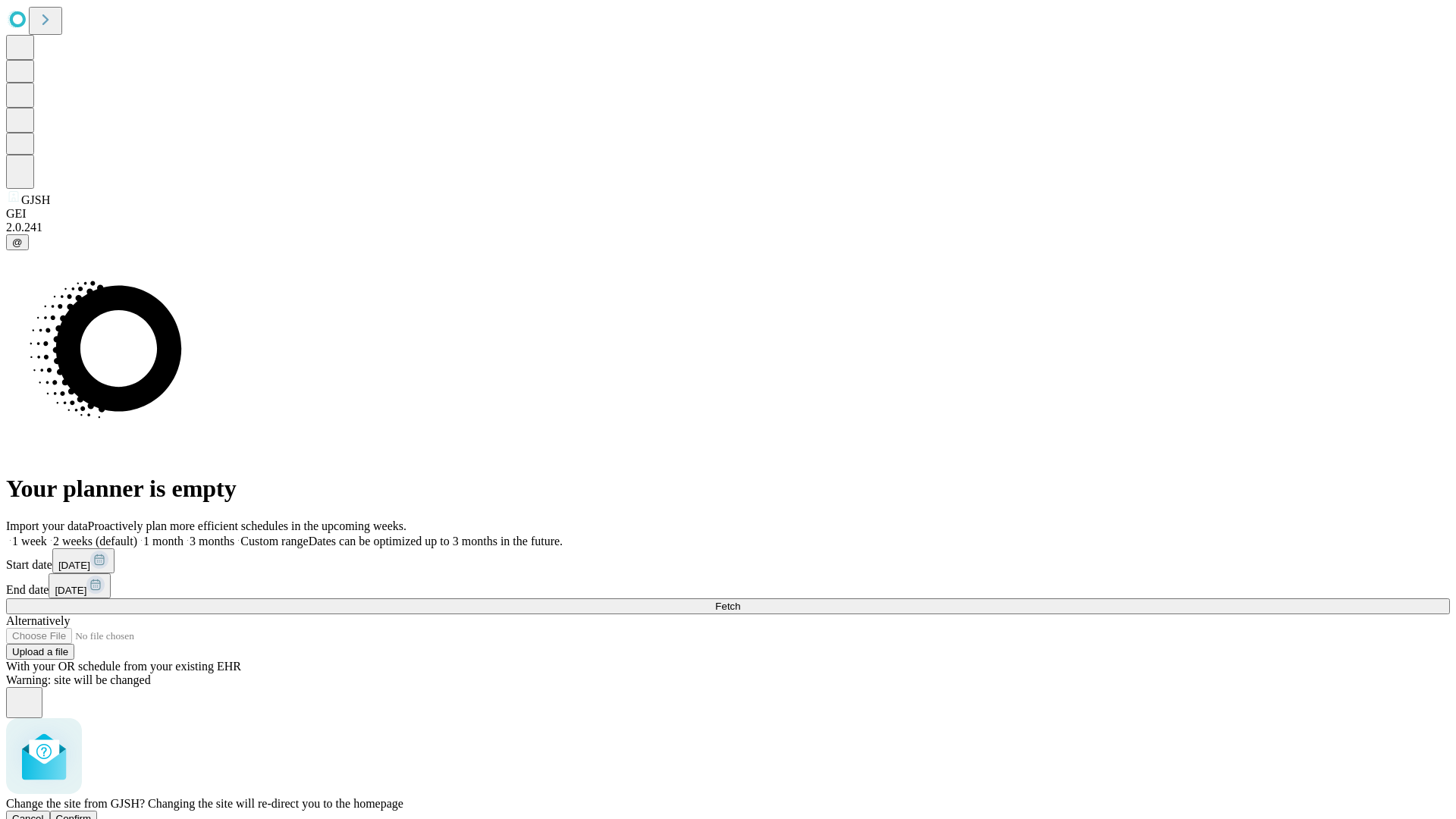
click at [92, 814] on span "Confirm" at bounding box center [74, 819] width 36 height 12
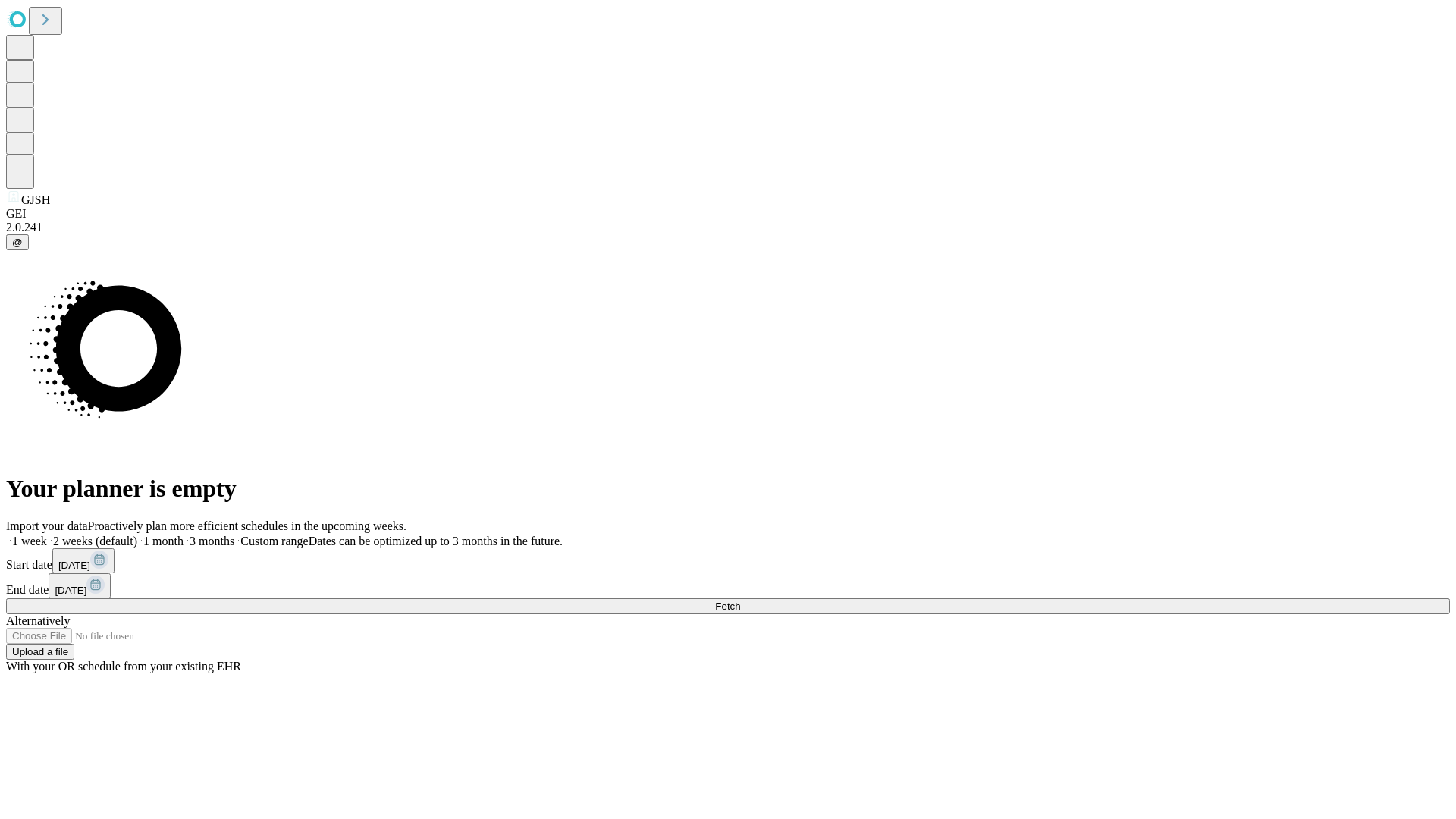
click at [47, 535] on label "1 week" at bounding box center [27, 541] width 41 height 13
click at [741, 601] on span "Fetch" at bounding box center [728, 607] width 25 height 12
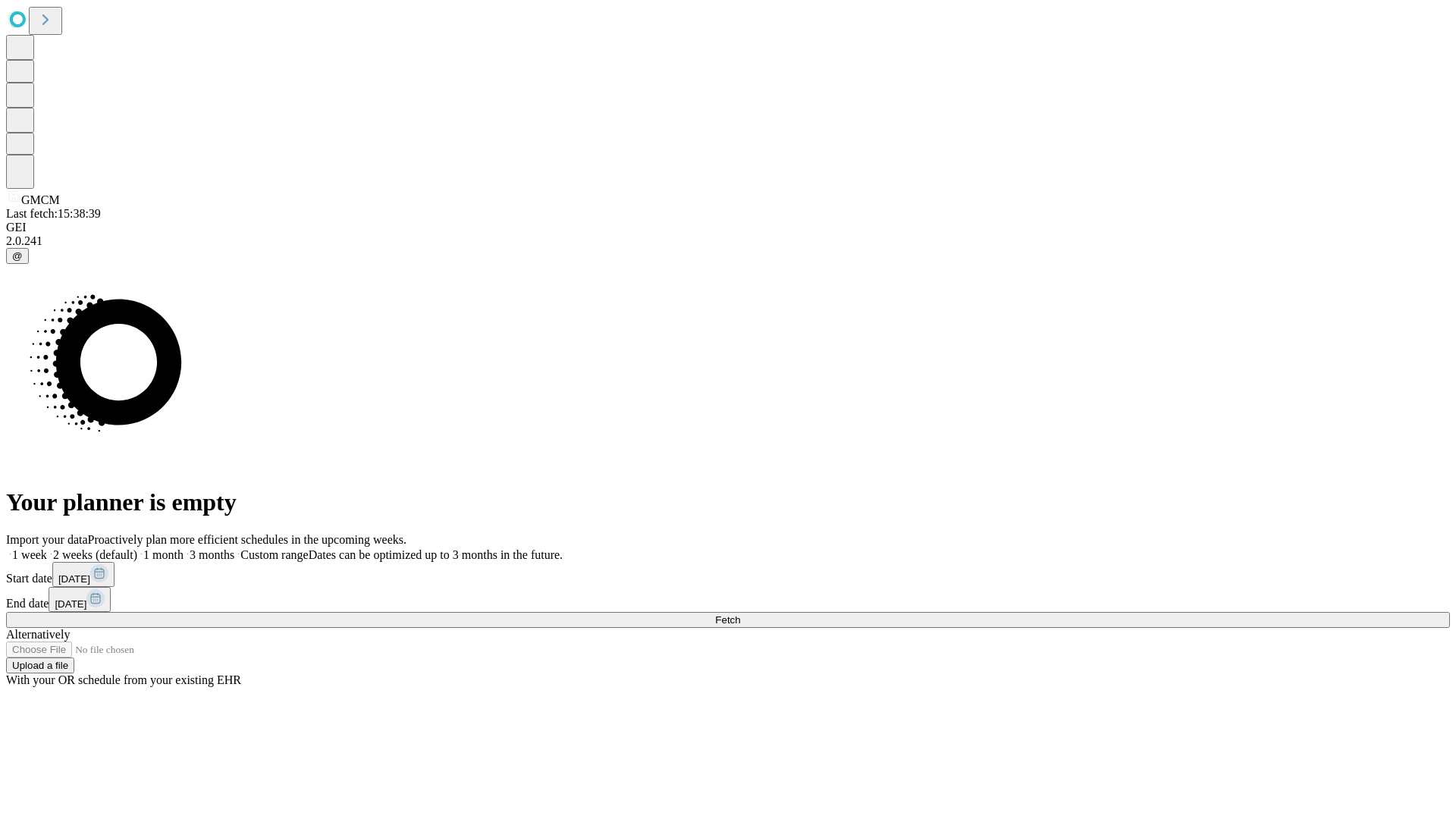
click at [47, 548] on label "1 week" at bounding box center [27, 554] width 41 height 13
click at [741, 615] on span "Fetch" at bounding box center [728, 620] width 25 height 12
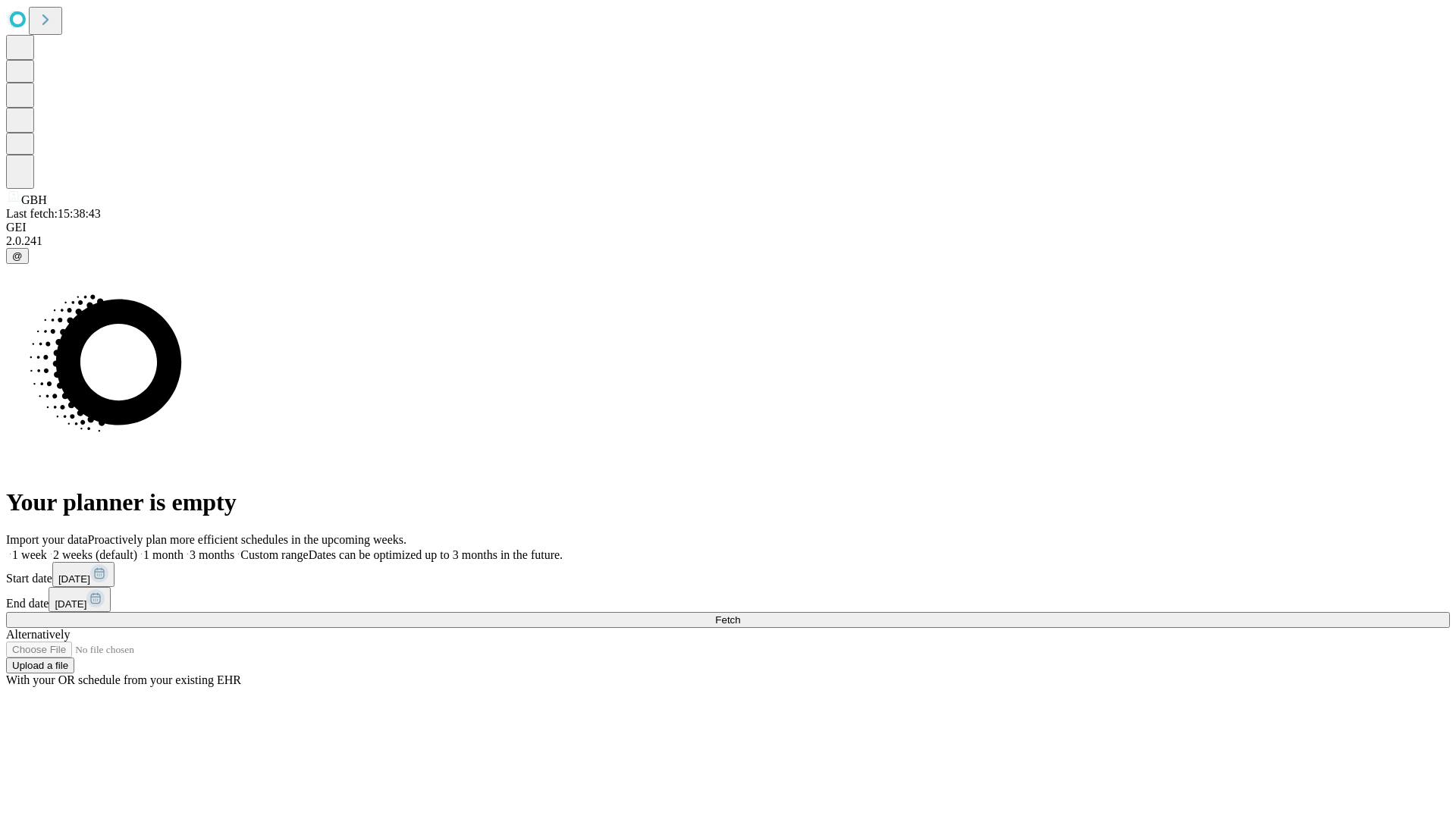
click at [47, 548] on label "1 week" at bounding box center [27, 554] width 41 height 13
click at [741, 615] on span "Fetch" at bounding box center [728, 620] width 25 height 12
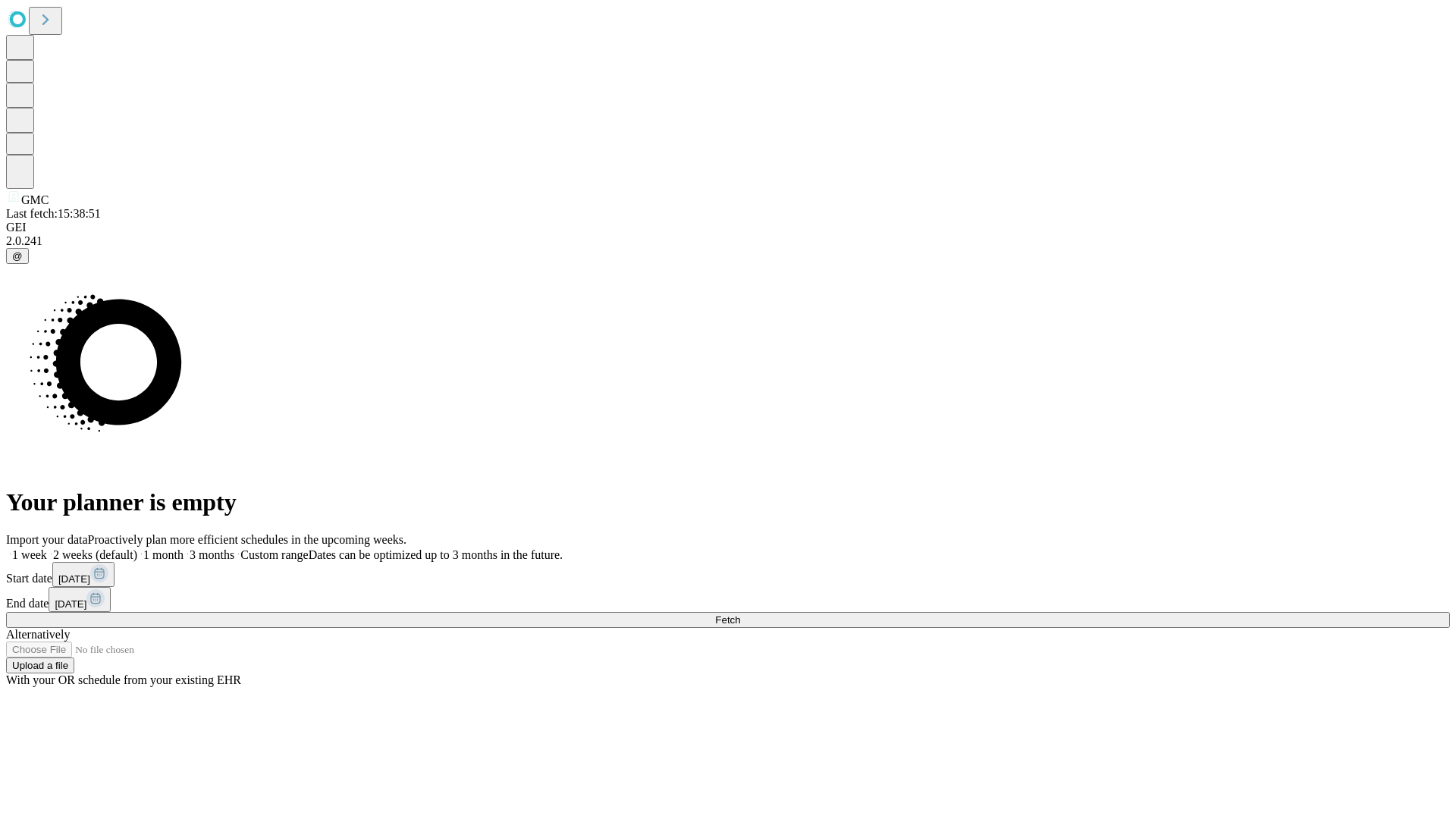
click at [47, 548] on label "1 week" at bounding box center [27, 554] width 41 height 13
click at [741, 615] on span "Fetch" at bounding box center [728, 620] width 25 height 12
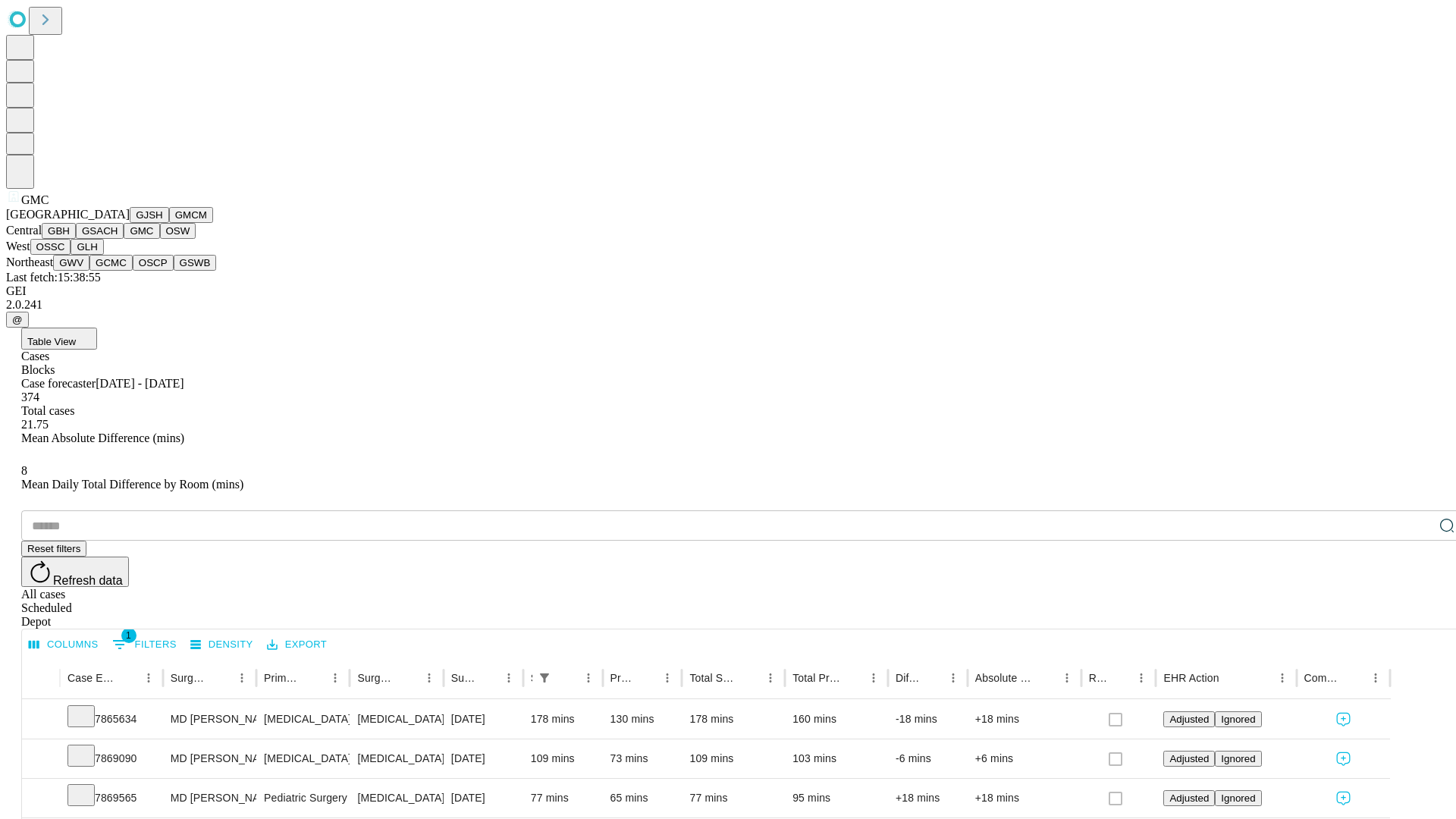
click at [160, 239] on button "OSW" at bounding box center [178, 231] width 36 height 16
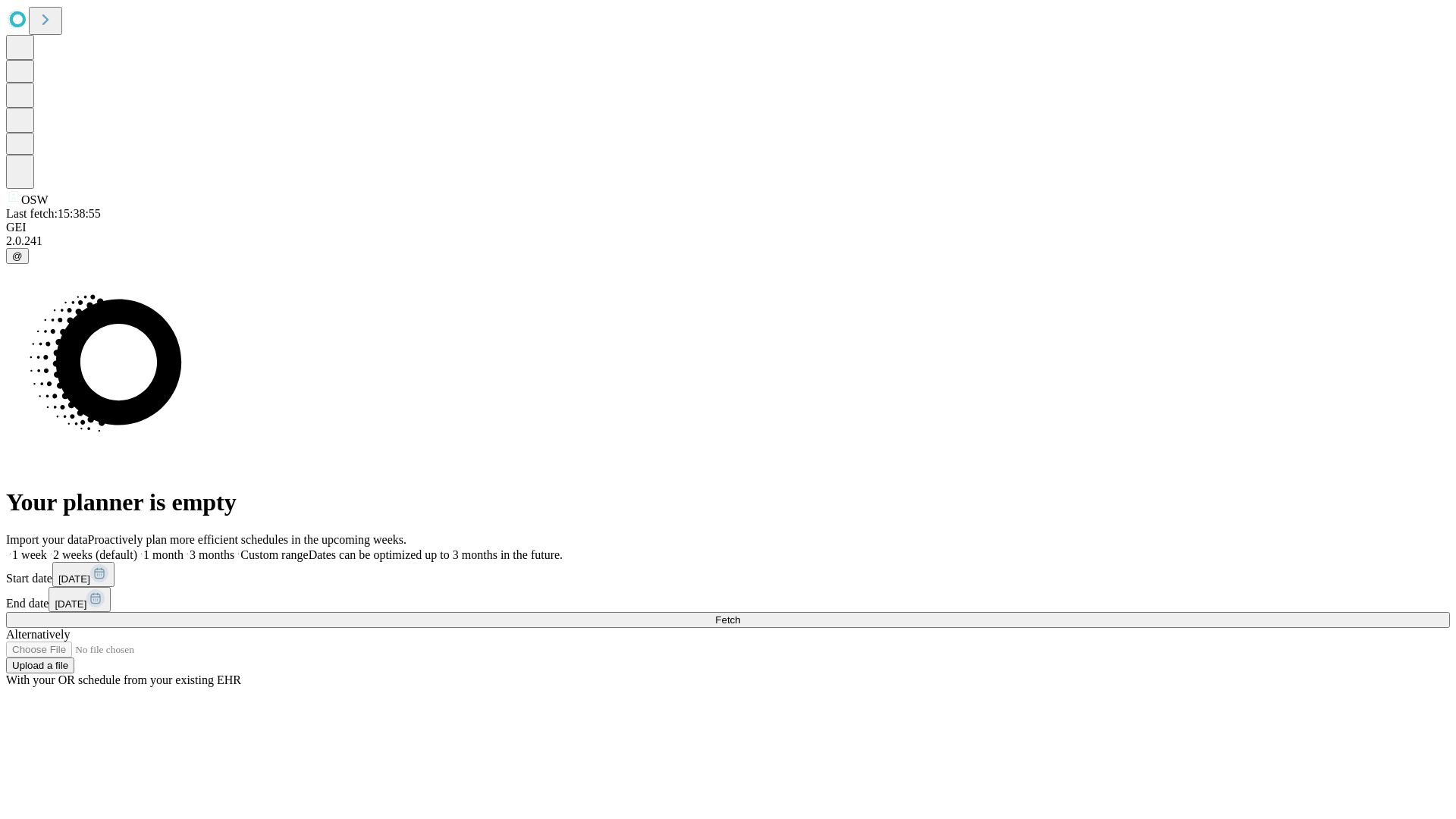
click at [47, 548] on label "1 week" at bounding box center [27, 554] width 41 height 13
click at [741, 615] on span "Fetch" at bounding box center [728, 620] width 25 height 12
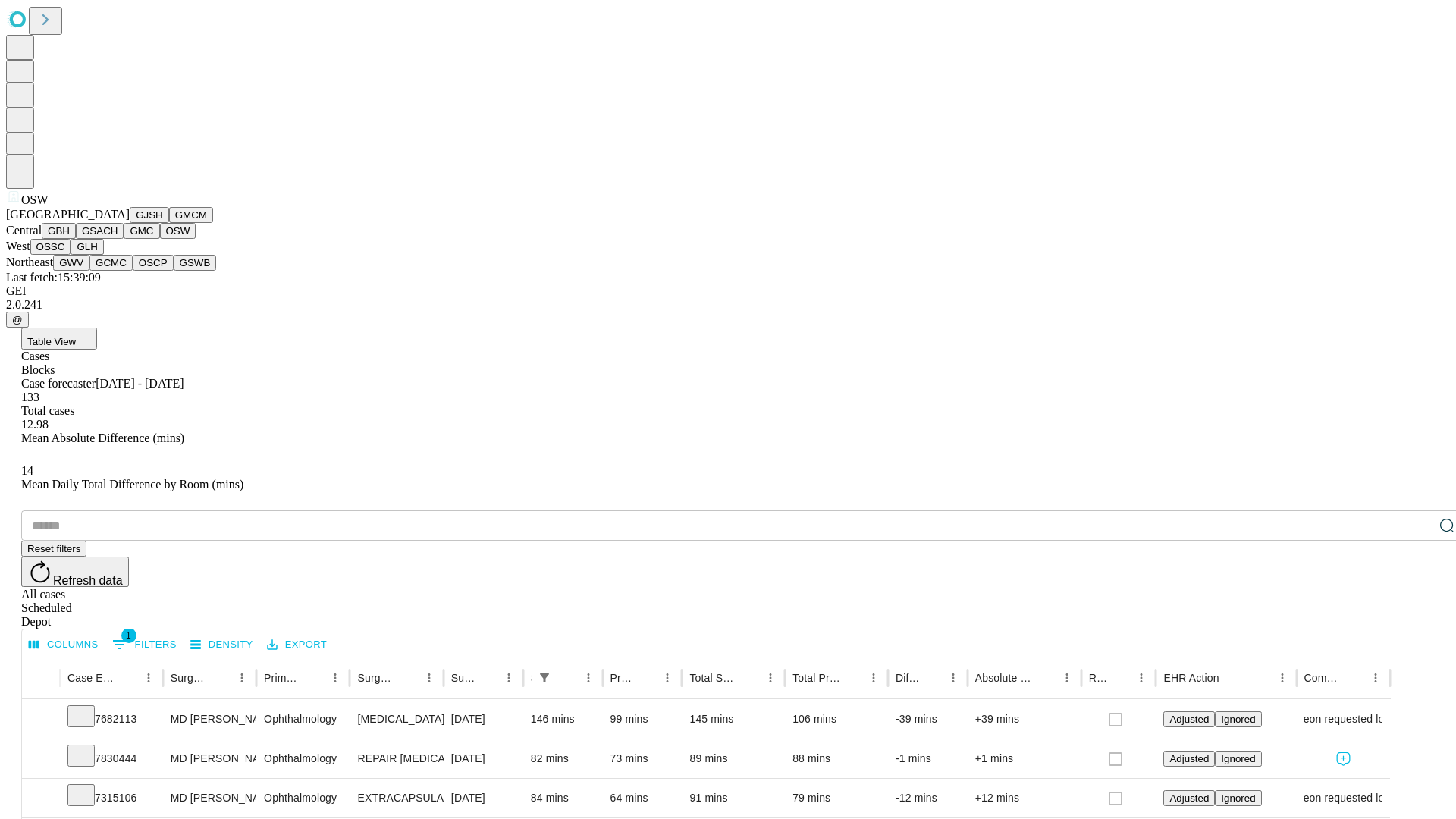
click at [71, 255] on button "OSSC" at bounding box center [51, 248] width 41 height 16
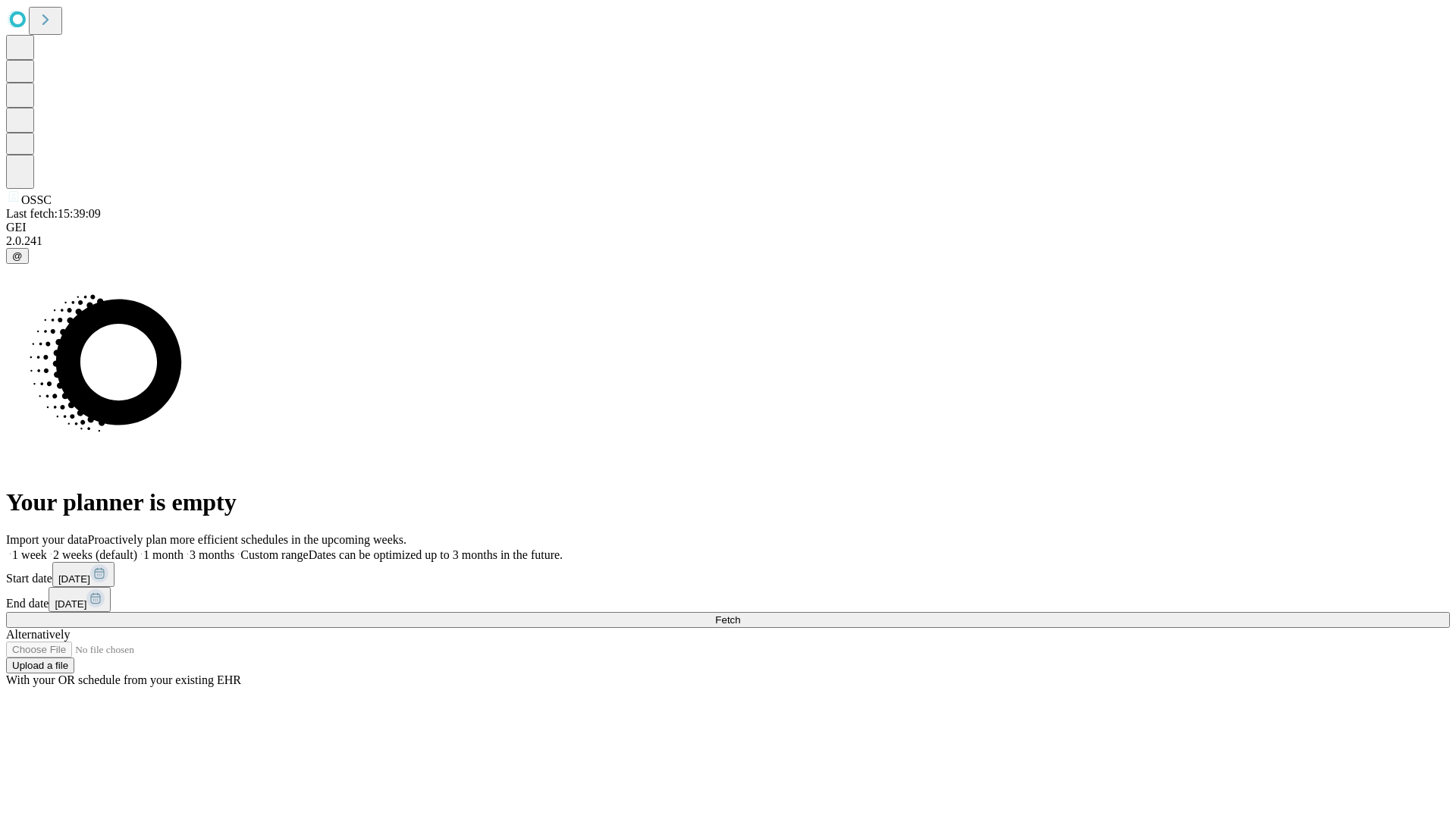
click at [741, 615] on span "Fetch" at bounding box center [728, 620] width 25 height 12
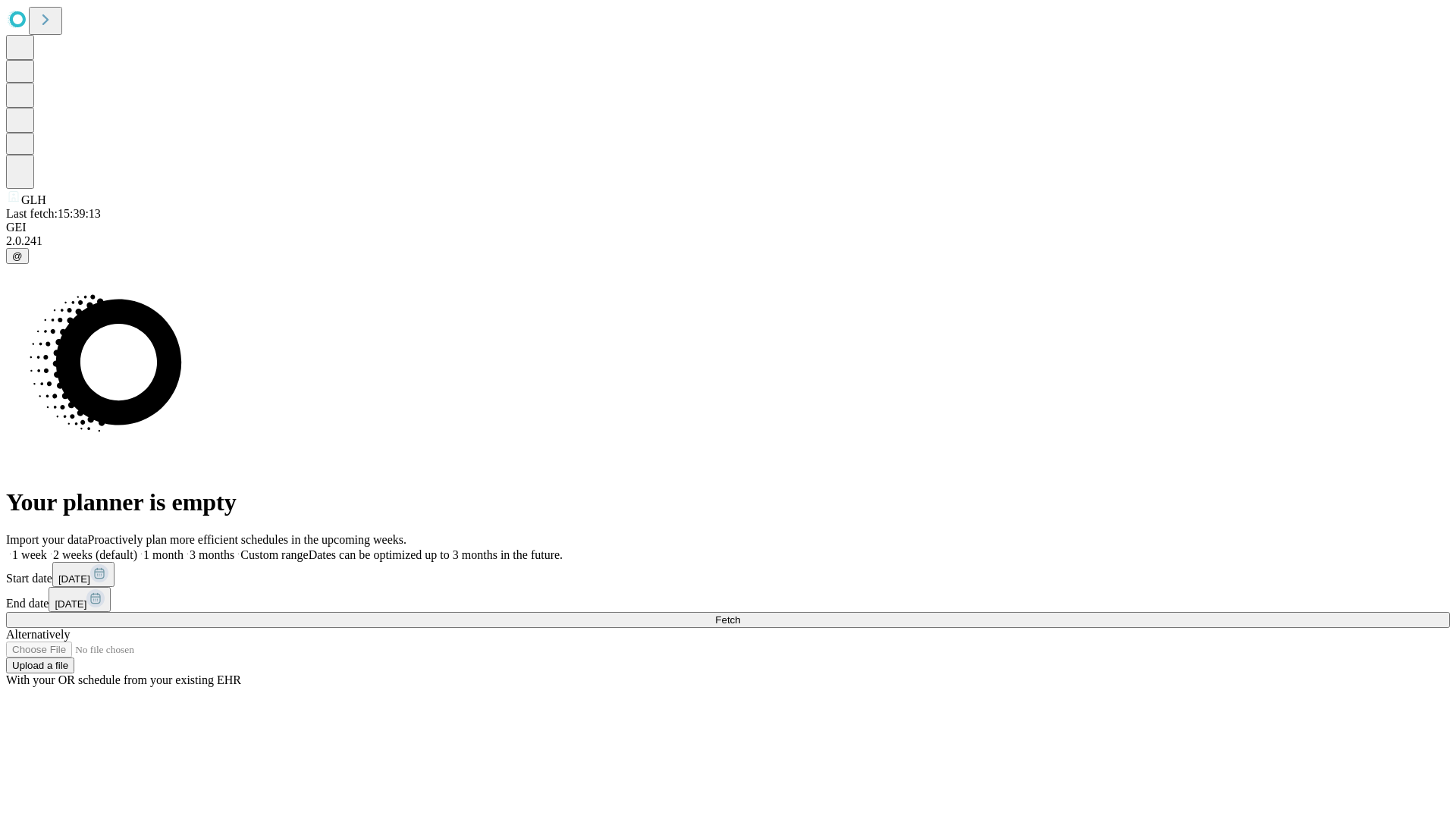
click at [47, 548] on label "1 week" at bounding box center [27, 554] width 41 height 13
click at [741, 615] on span "Fetch" at bounding box center [728, 620] width 25 height 12
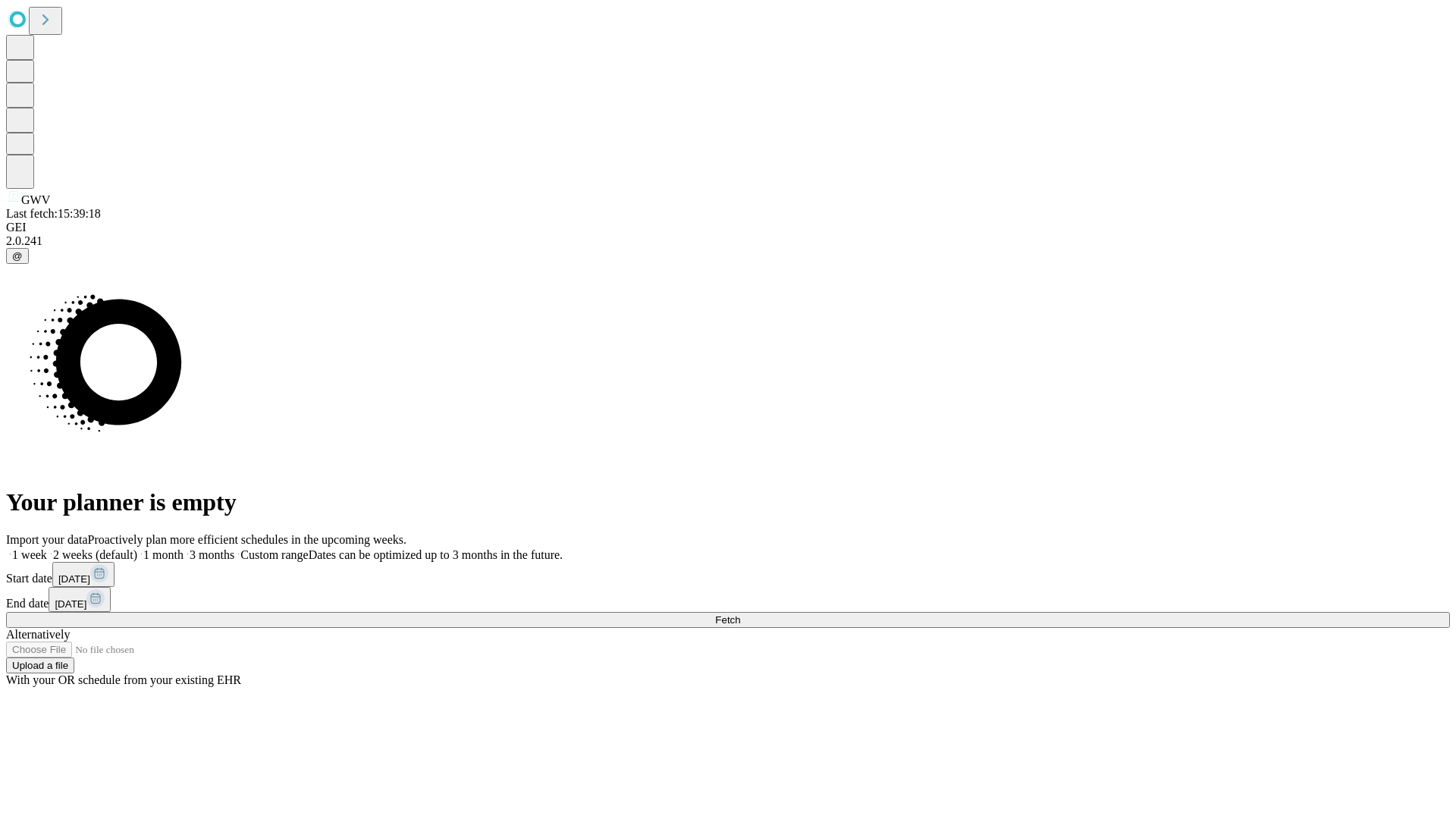
click at [741, 615] on span "Fetch" at bounding box center [728, 620] width 25 height 12
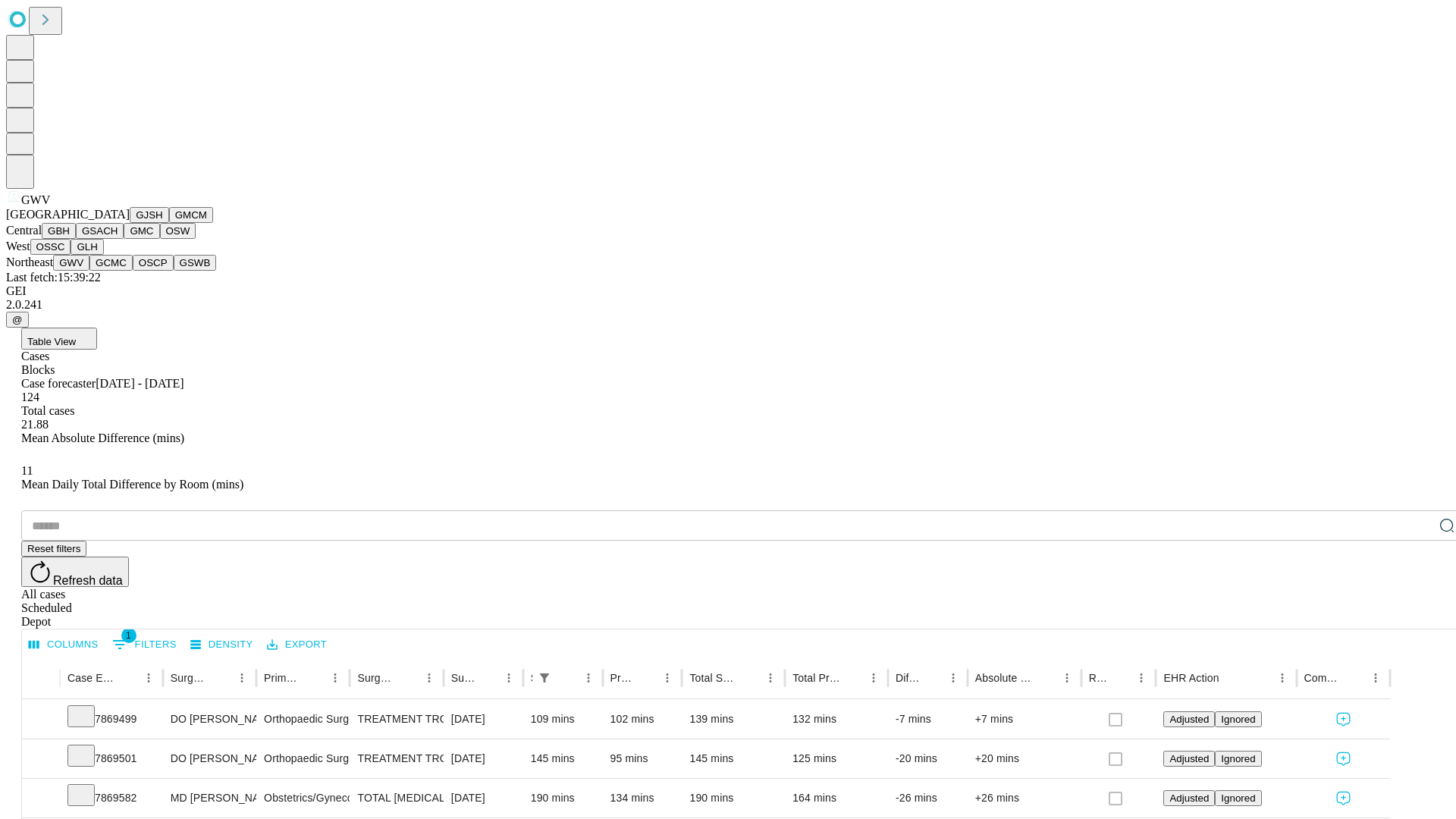
click at [118, 271] on button "GCMC" at bounding box center [111, 263] width 43 height 16
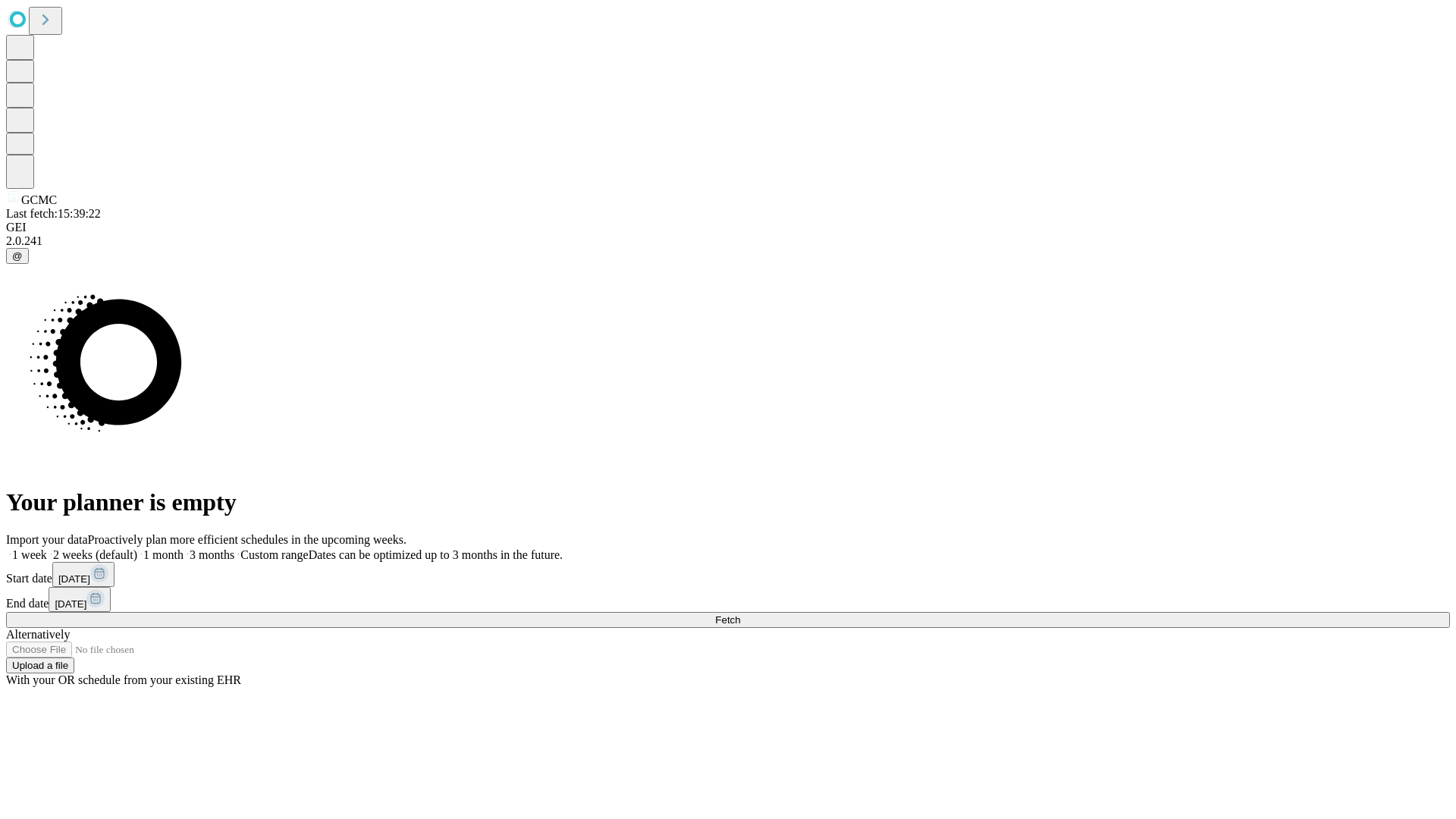
click at [47, 548] on label "1 week" at bounding box center [27, 554] width 41 height 13
click at [741, 615] on span "Fetch" at bounding box center [728, 620] width 25 height 12
